Goal: Task Accomplishment & Management: Use online tool/utility

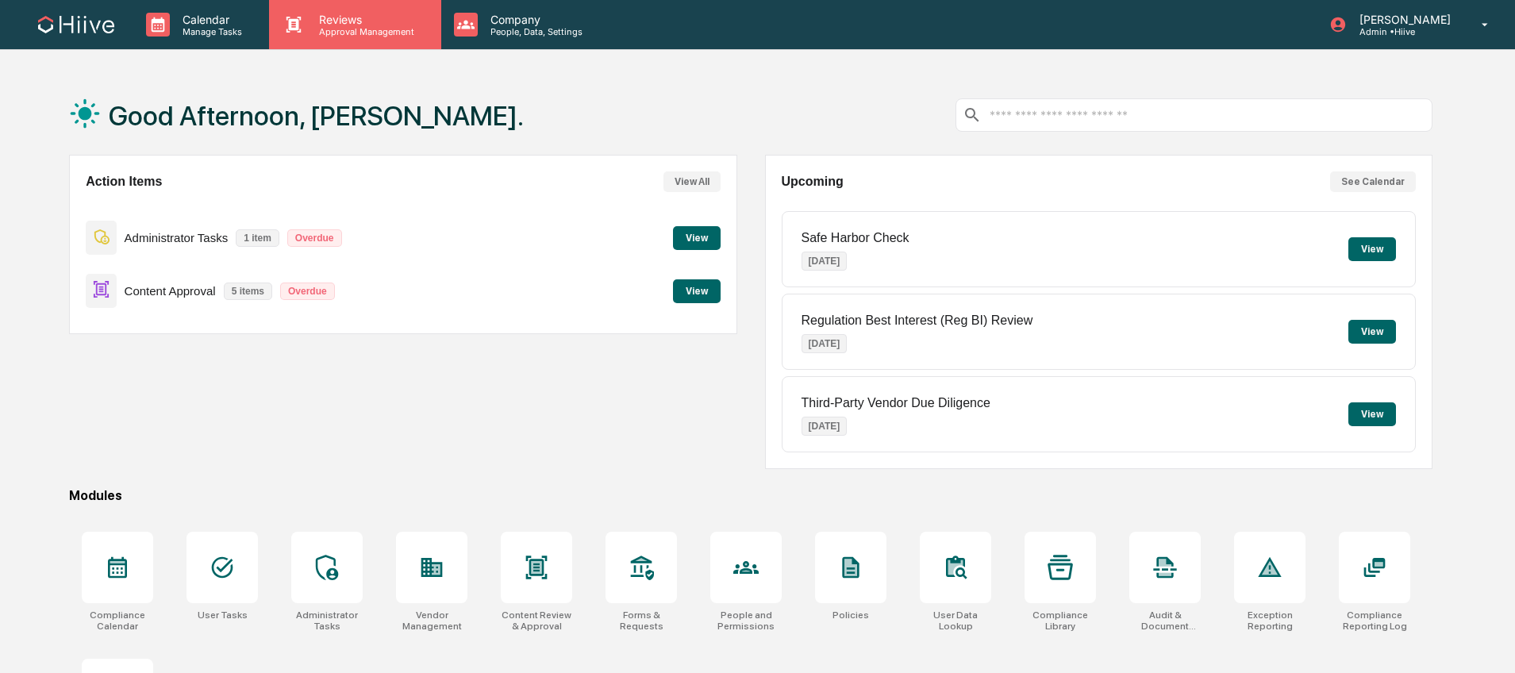
click at [344, 25] on p "Reviews" at bounding box center [364, 19] width 116 height 13
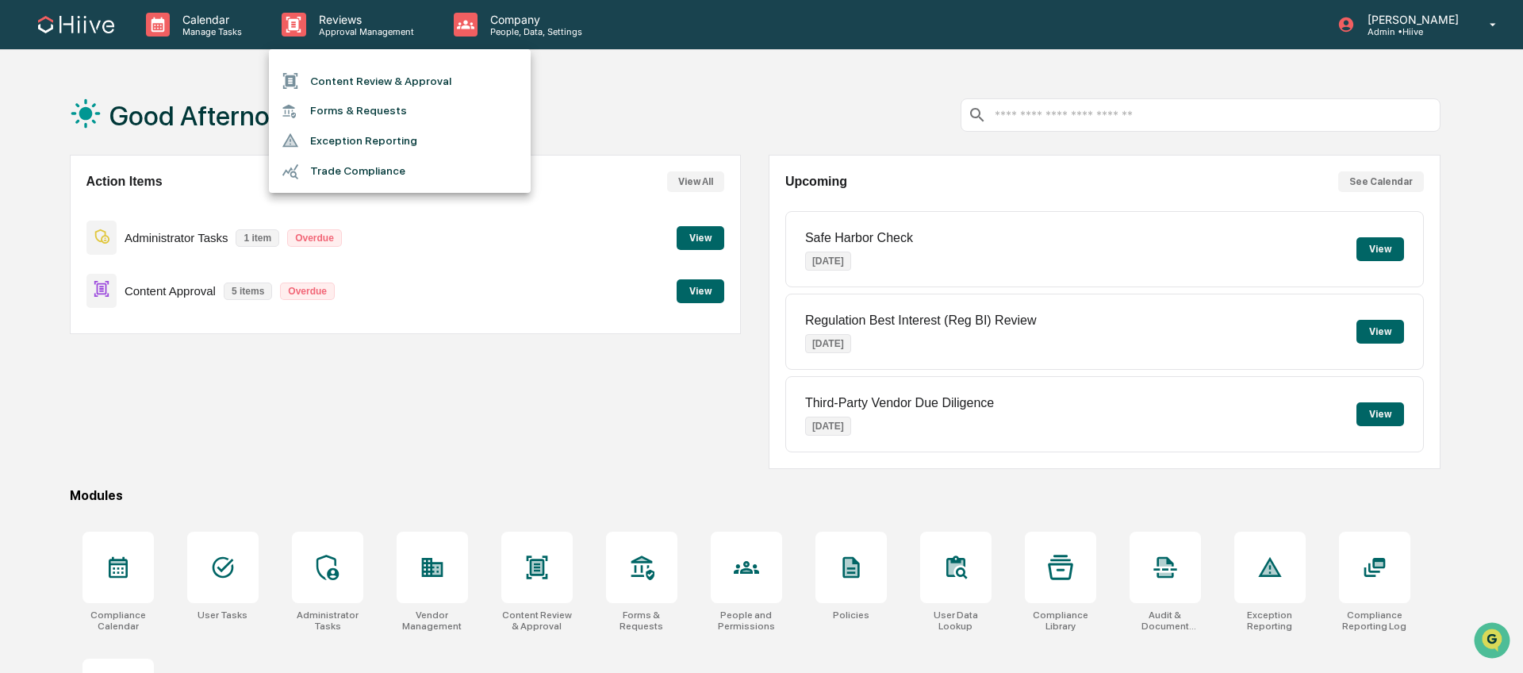
click at [399, 88] on li "Content Review & Approval" at bounding box center [400, 81] width 262 height 30
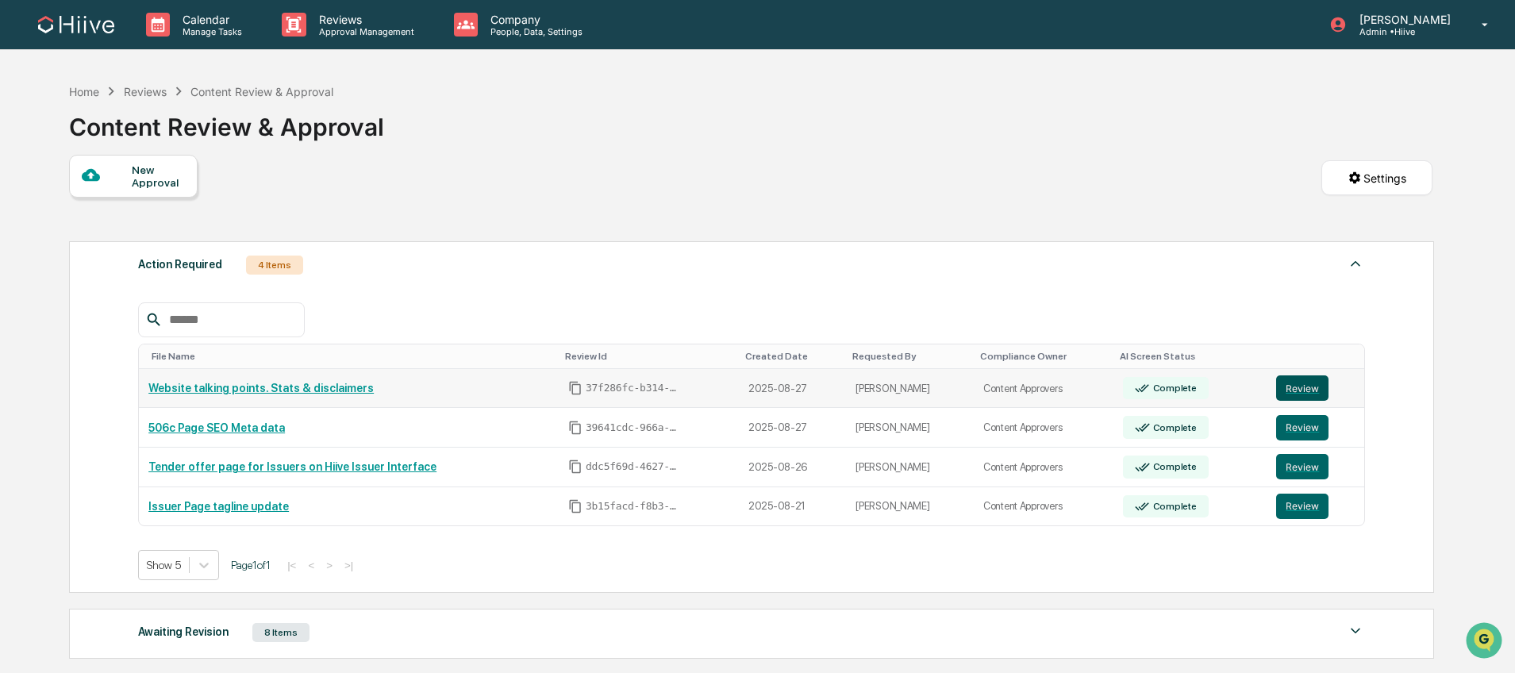
click at [1300, 397] on button "Review" at bounding box center [1302, 387] width 52 height 25
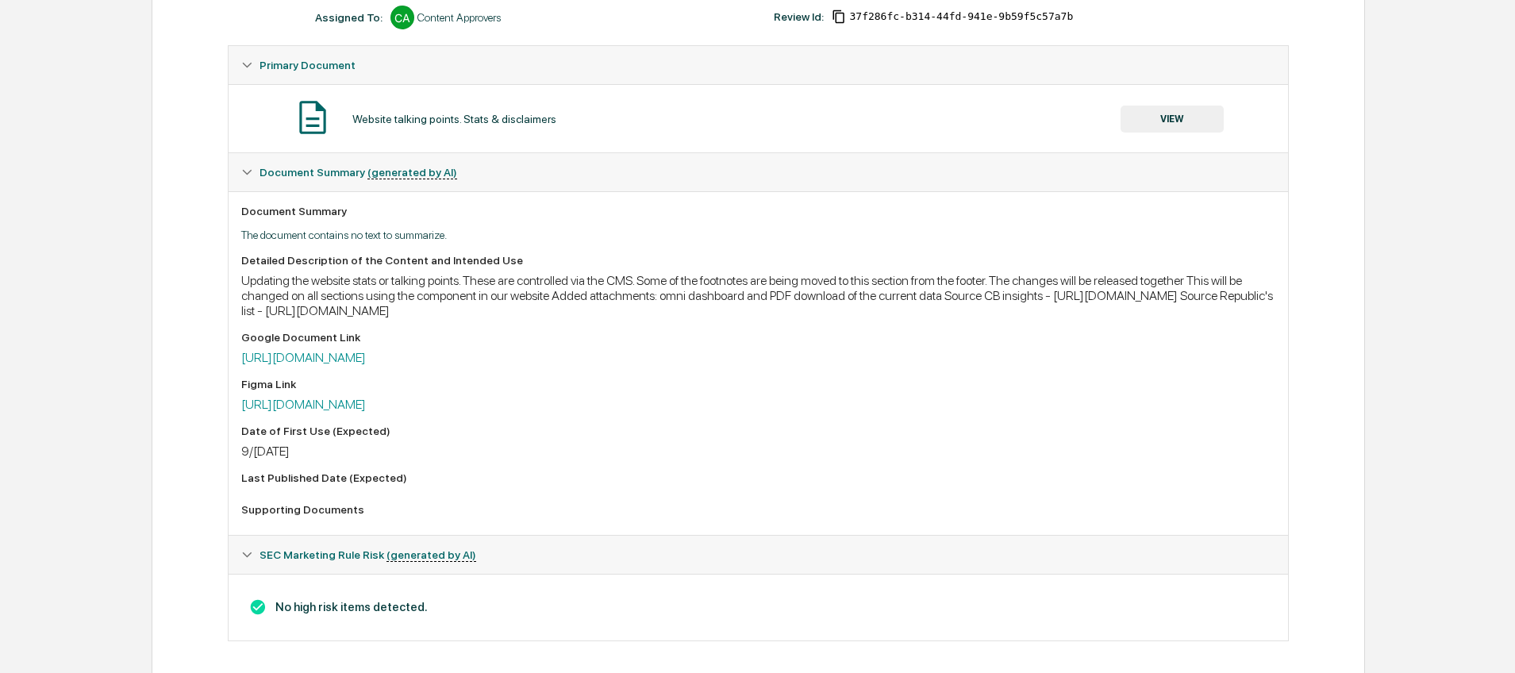
scroll to position [263, 0]
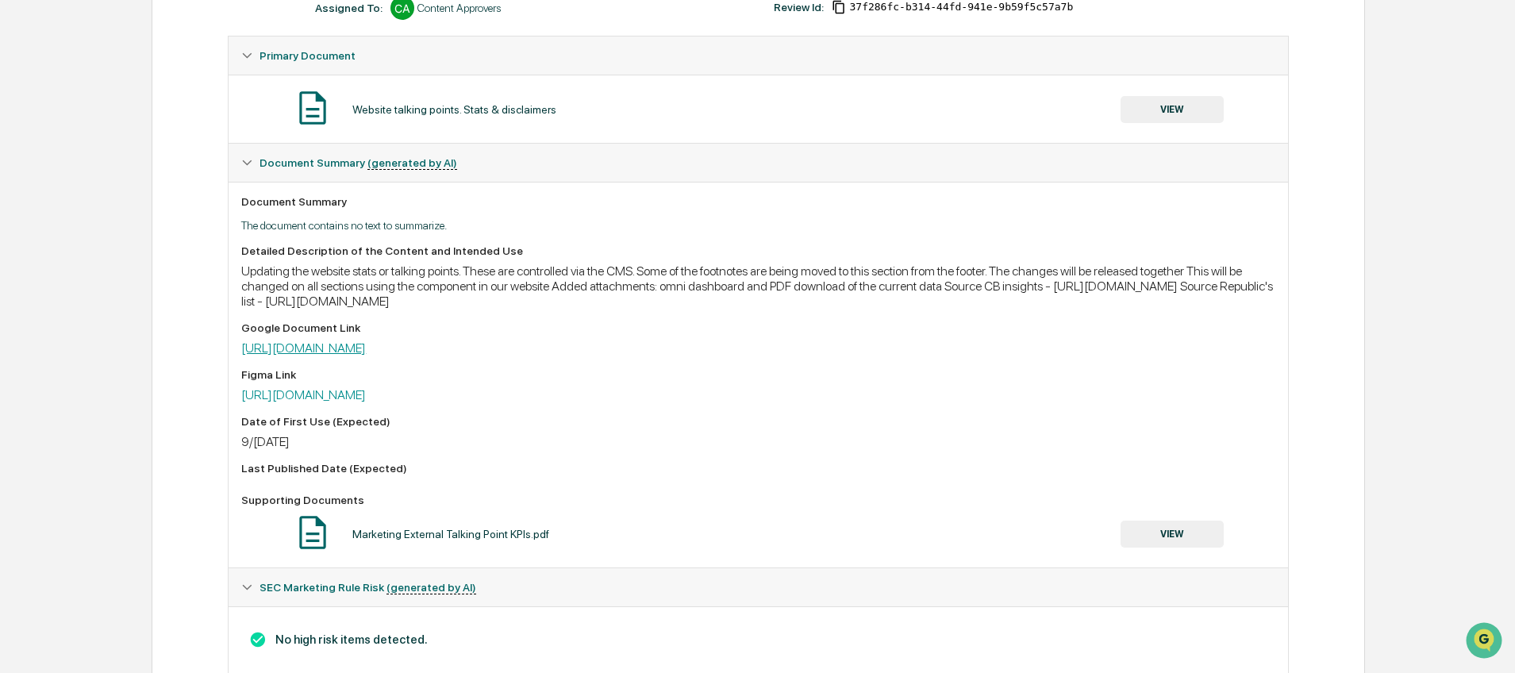
click at [366, 352] on link "[URL][DOMAIN_NAME]" at bounding box center [303, 347] width 125 height 15
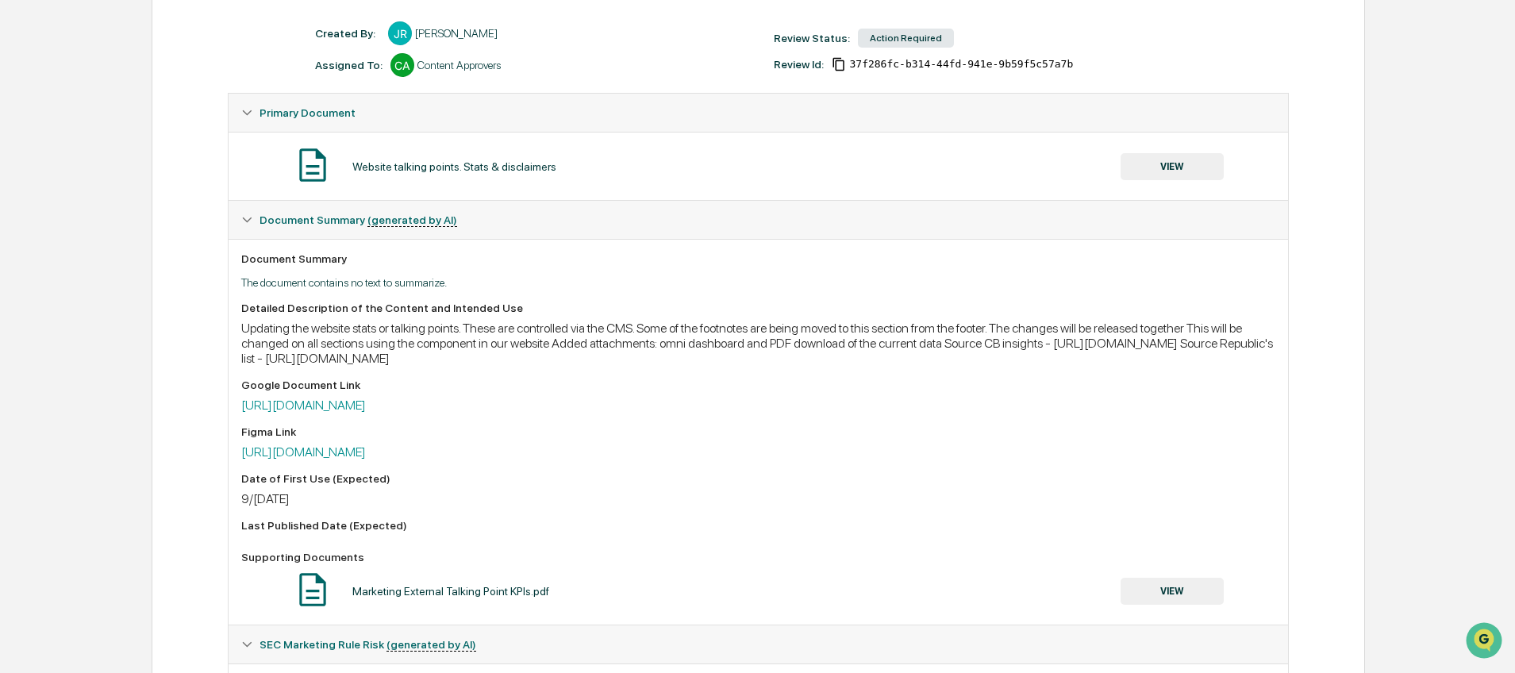
scroll to position [207, 0]
click at [1215, 164] on button "VIEW" at bounding box center [1171, 165] width 103 height 27
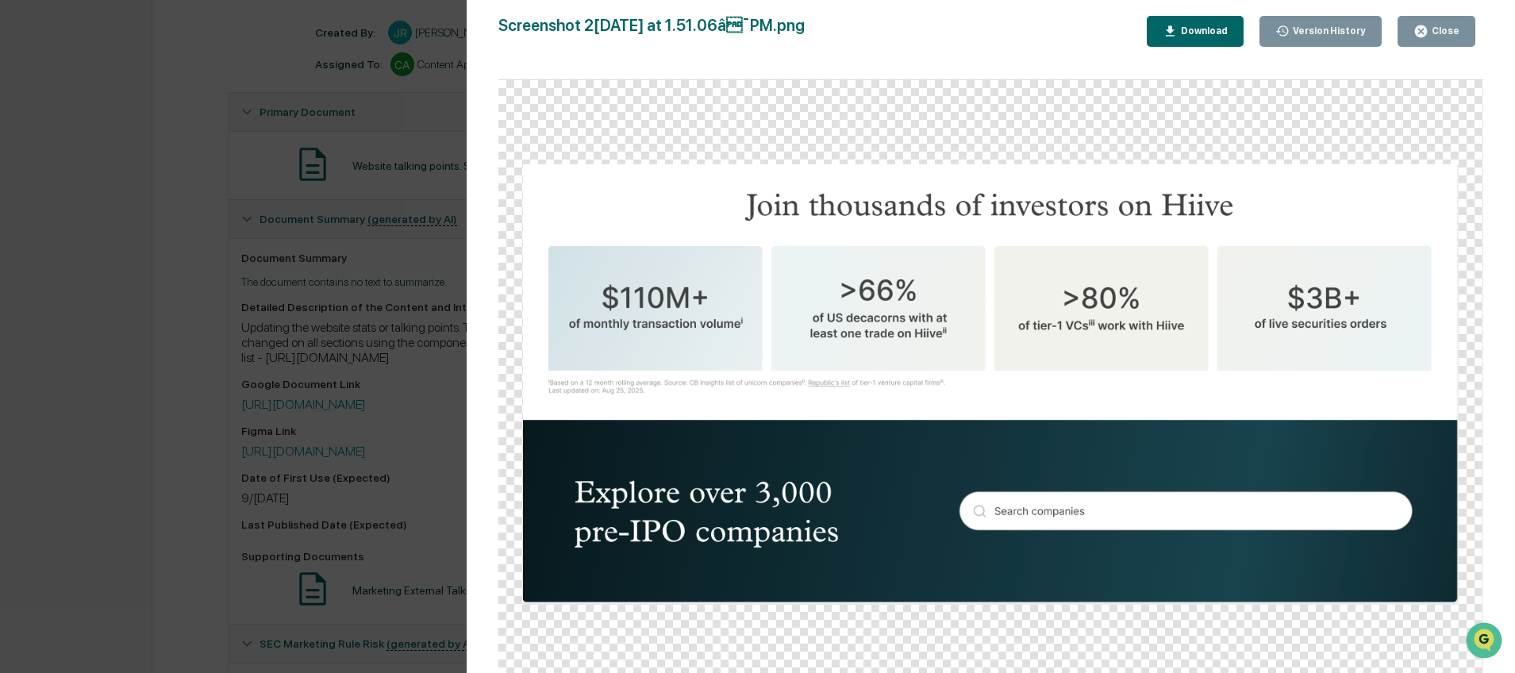
scroll to position [306, 0]
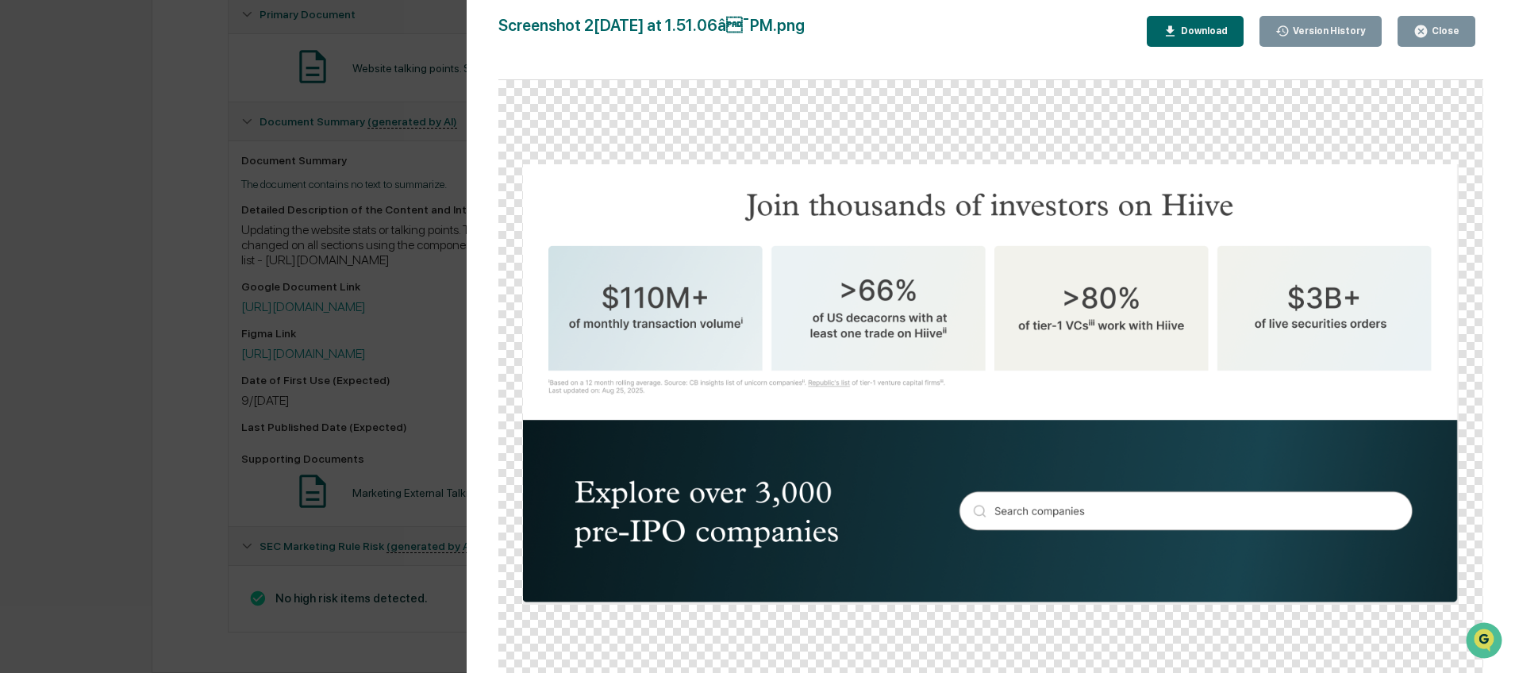
drag, startPoint x: 1449, startPoint y: 28, endPoint x: 1117, endPoint y: 109, distance: 341.6
click at [1449, 28] on div "Close" at bounding box center [1443, 30] width 31 height 11
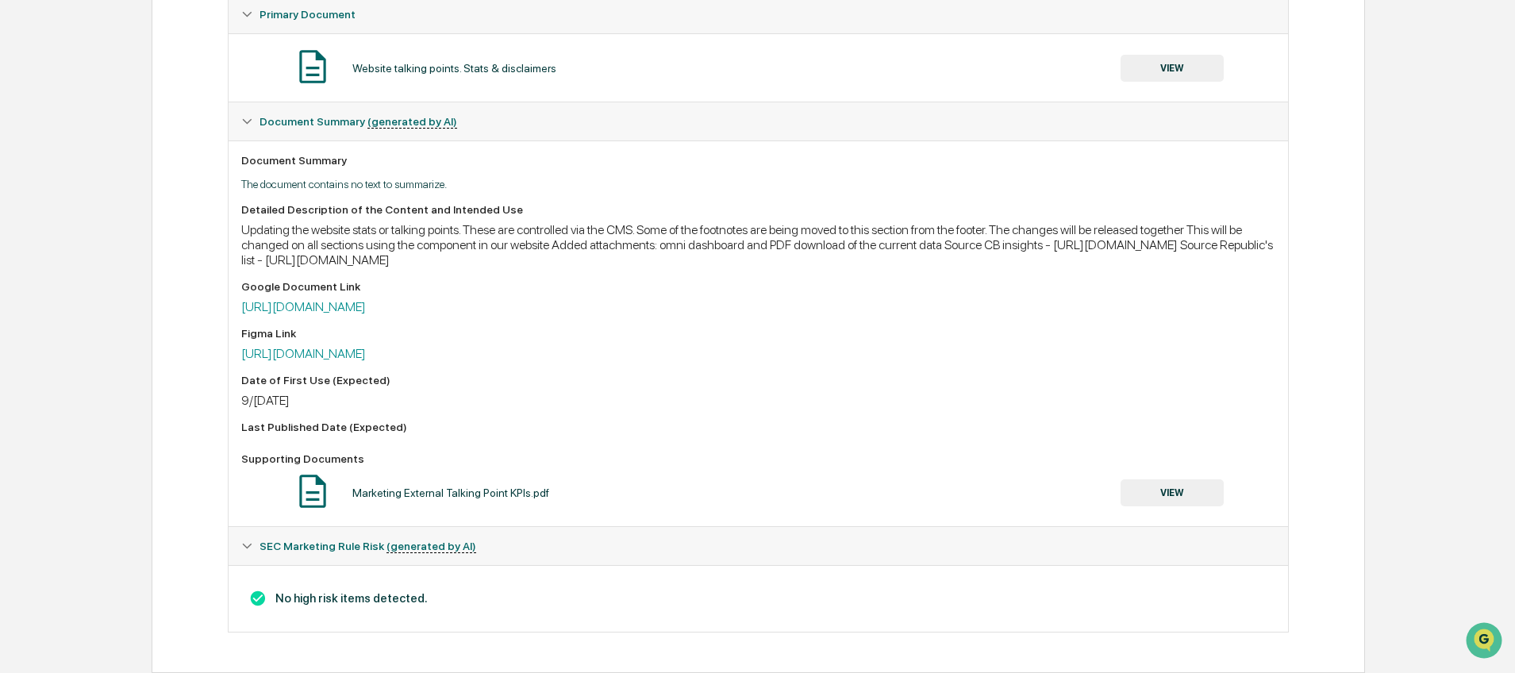
click at [1146, 492] on button "VIEW" at bounding box center [1171, 492] width 103 height 27
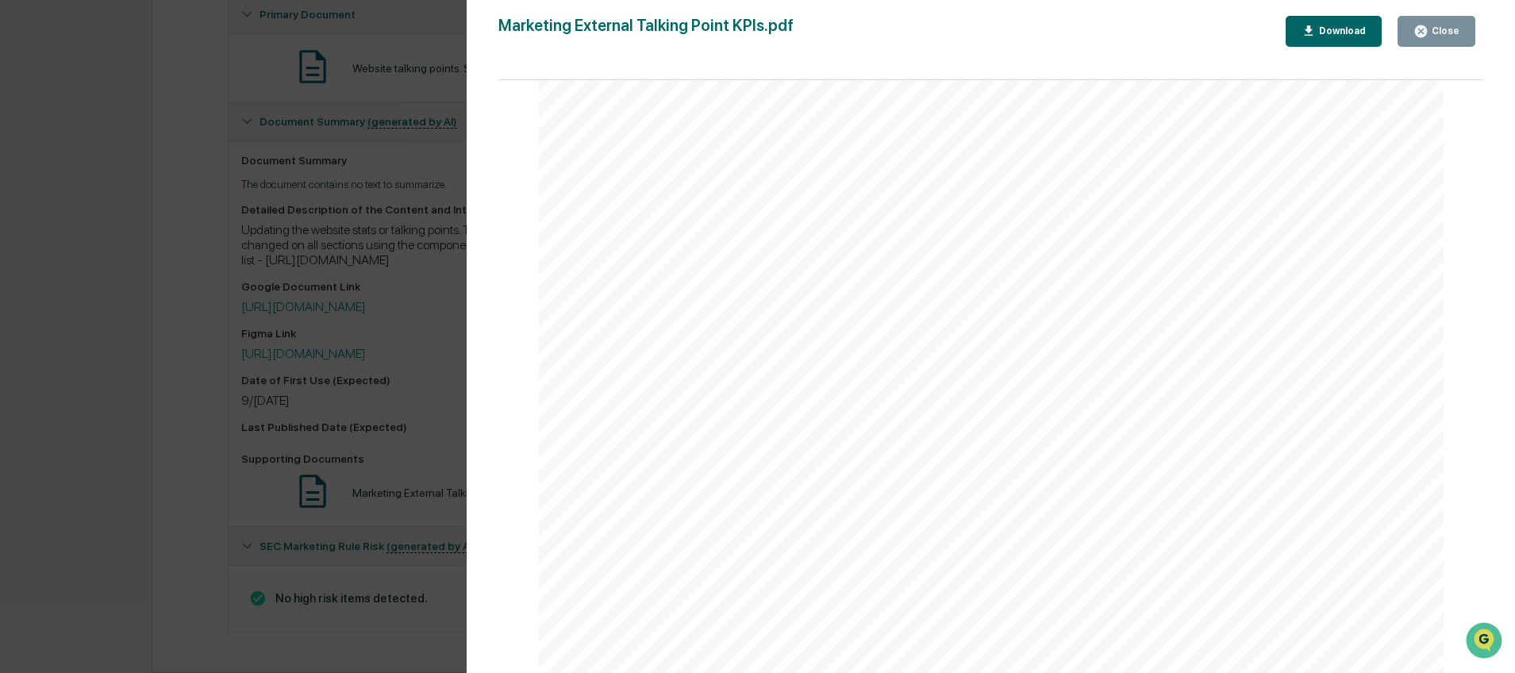
scroll to position [79, 0]
drag, startPoint x: 291, startPoint y: 465, endPoint x: 338, endPoint y: 430, distance: 58.4
click at [291, 465] on div "Version History 08[DATE]:45 P[PERSON_NAME] Marketing External Talking Point KPI…" at bounding box center [757, 336] width 1515 height 673
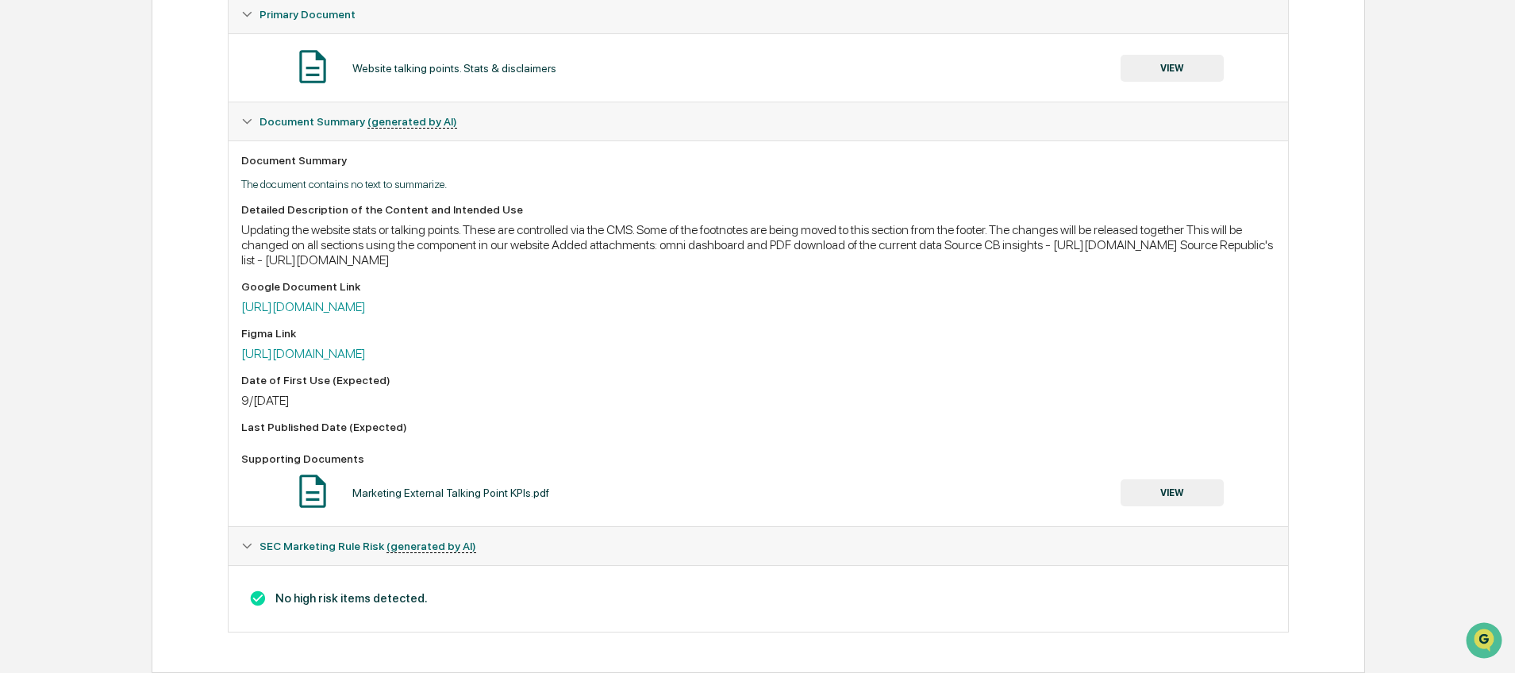
click at [1158, 70] on button "VIEW" at bounding box center [1171, 68] width 103 height 27
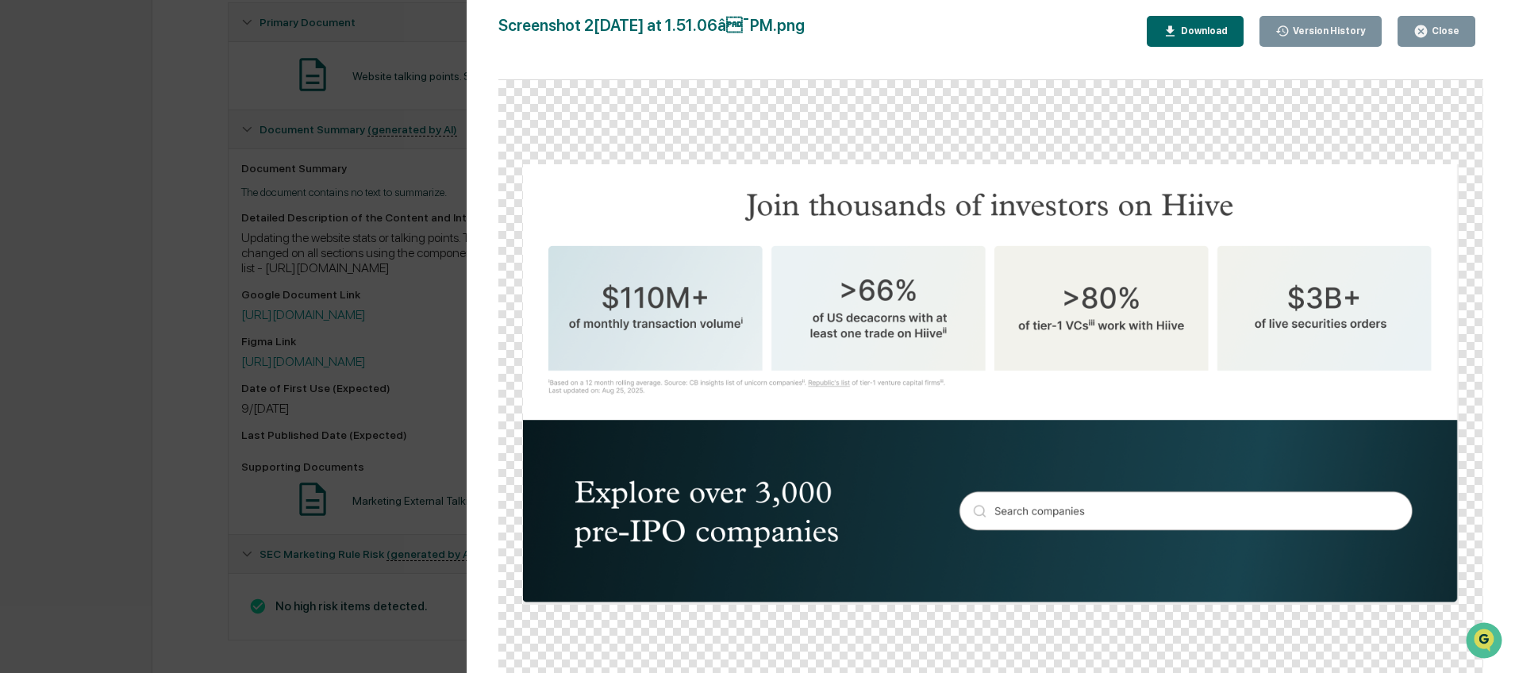
scroll to position [292, 0]
click at [694, 380] on img at bounding box center [990, 384] width 935 height 440
drag, startPoint x: 1442, startPoint y: 25, endPoint x: 1264, endPoint y: 52, distance: 179.8
click at [1442, 25] on div "Close" at bounding box center [1443, 30] width 31 height 11
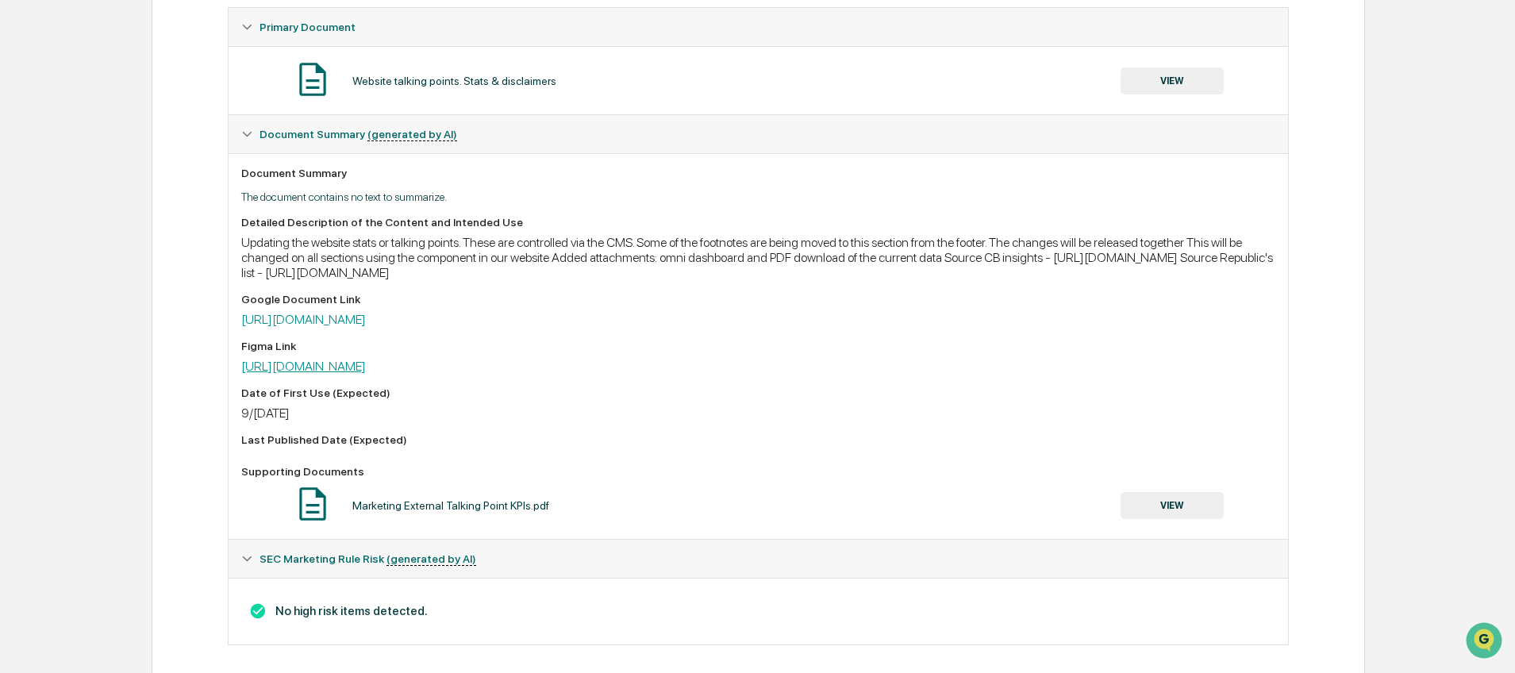
click at [359, 365] on link "[URL][DOMAIN_NAME]" at bounding box center [303, 366] width 125 height 15
